Goal: Find specific page/section: Find specific page/section

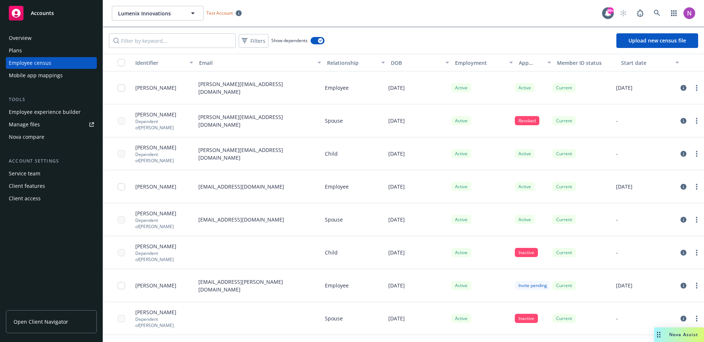
click at [29, 77] on div "Mobile app mappings" at bounding box center [36, 76] width 54 height 12
